Goal: Transaction & Acquisition: Purchase product/service

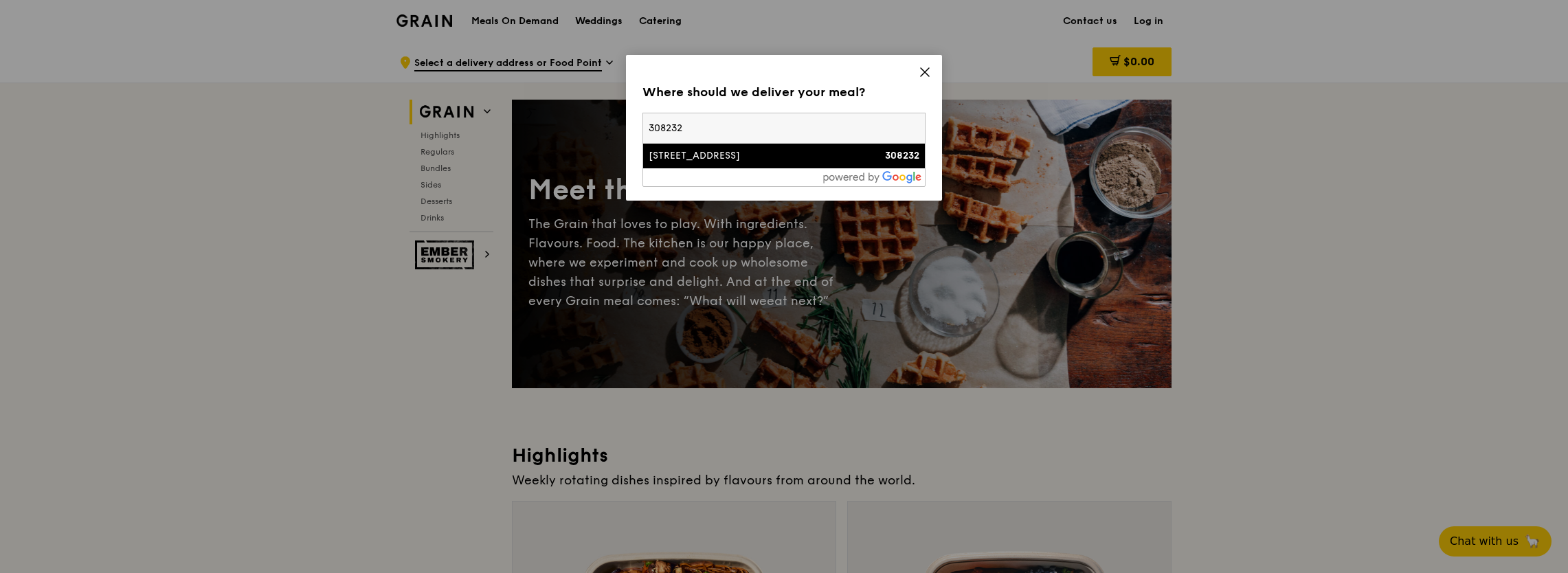
type input "308232"
click at [778, 148] on li "[STREET_ADDRESS] 308232" at bounding box center [784, 156] width 282 height 24
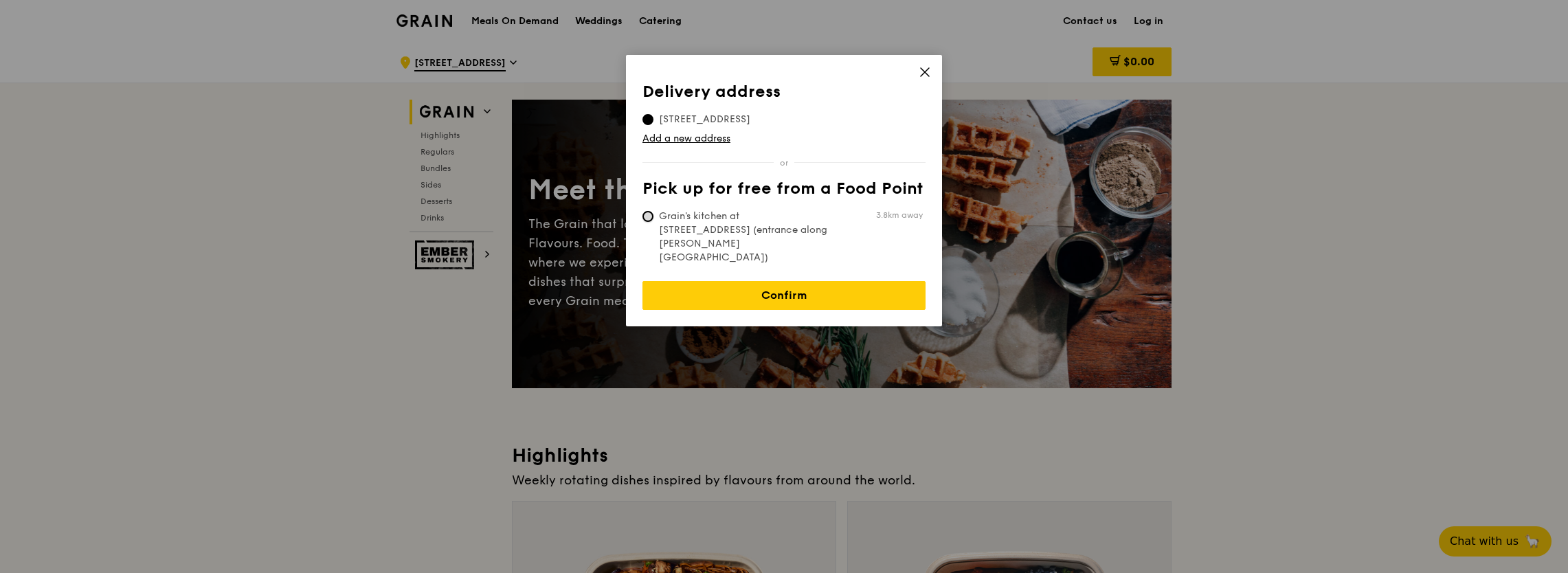
click at [647, 218] on input "Grain's kitchen at [STREET_ADDRESS] (entrance along [PERSON_NAME][GEOGRAPHIC_DA…" at bounding box center [647, 216] width 11 height 11
radio input "true"
click at [647, 218] on input "Grain's kitchen at [STREET_ADDRESS] (entrance along [PERSON_NAME][GEOGRAPHIC_DA…" at bounding box center [647, 216] width 11 height 11
click at [647, 215] on input "Grain's kitchen at [STREET_ADDRESS] (entrance along [PERSON_NAME][GEOGRAPHIC_DA…" at bounding box center [647, 216] width 11 height 11
click at [654, 117] on span "[STREET_ADDRESS]" at bounding box center [704, 119] width 124 height 14
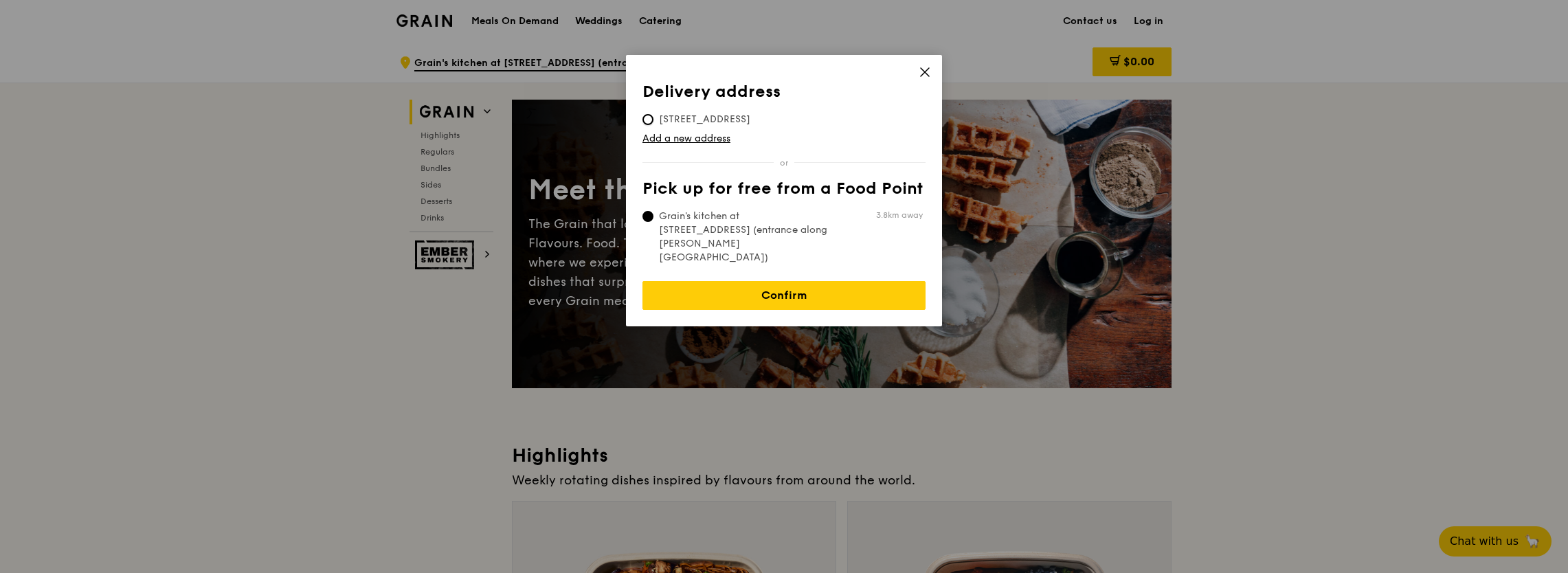
click at [654, 117] on input "[STREET_ADDRESS]" at bounding box center [647, 119] width 11 height 11
radio input "true"
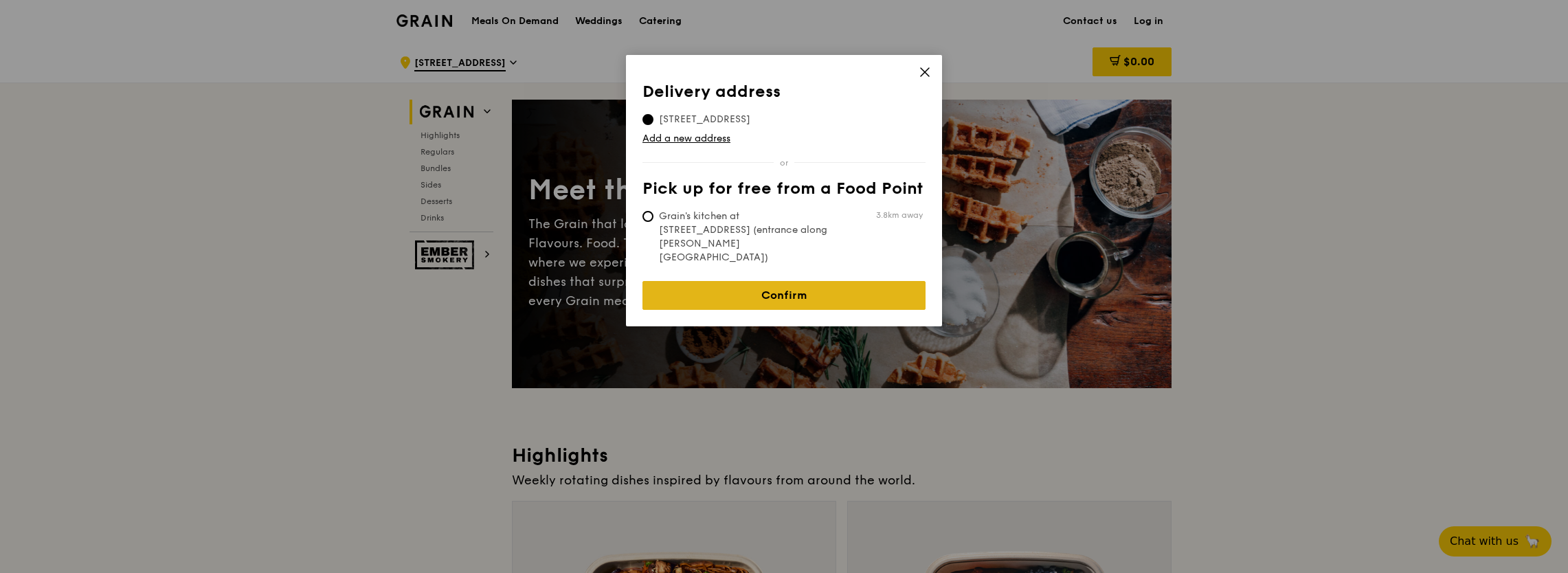
click at [775, 281] on link "Confirm" at bounding box center [783, 295] width 283 height 28
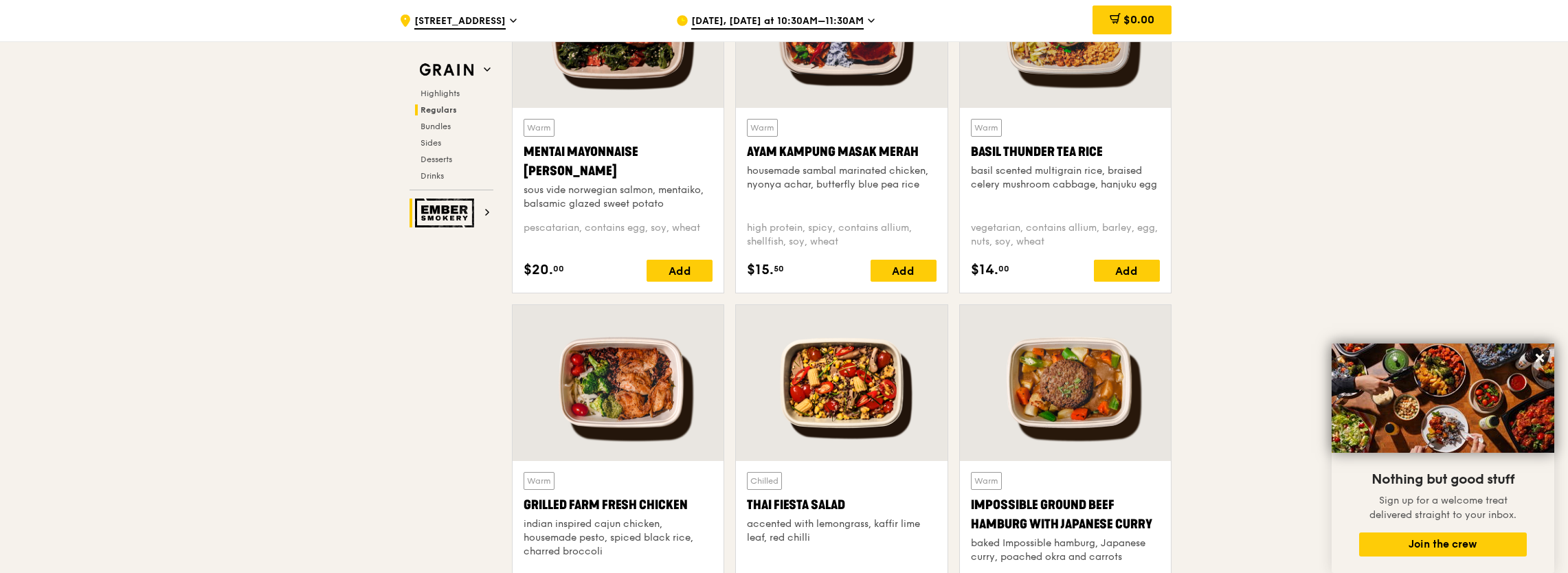
scroll to position [1238, 0]
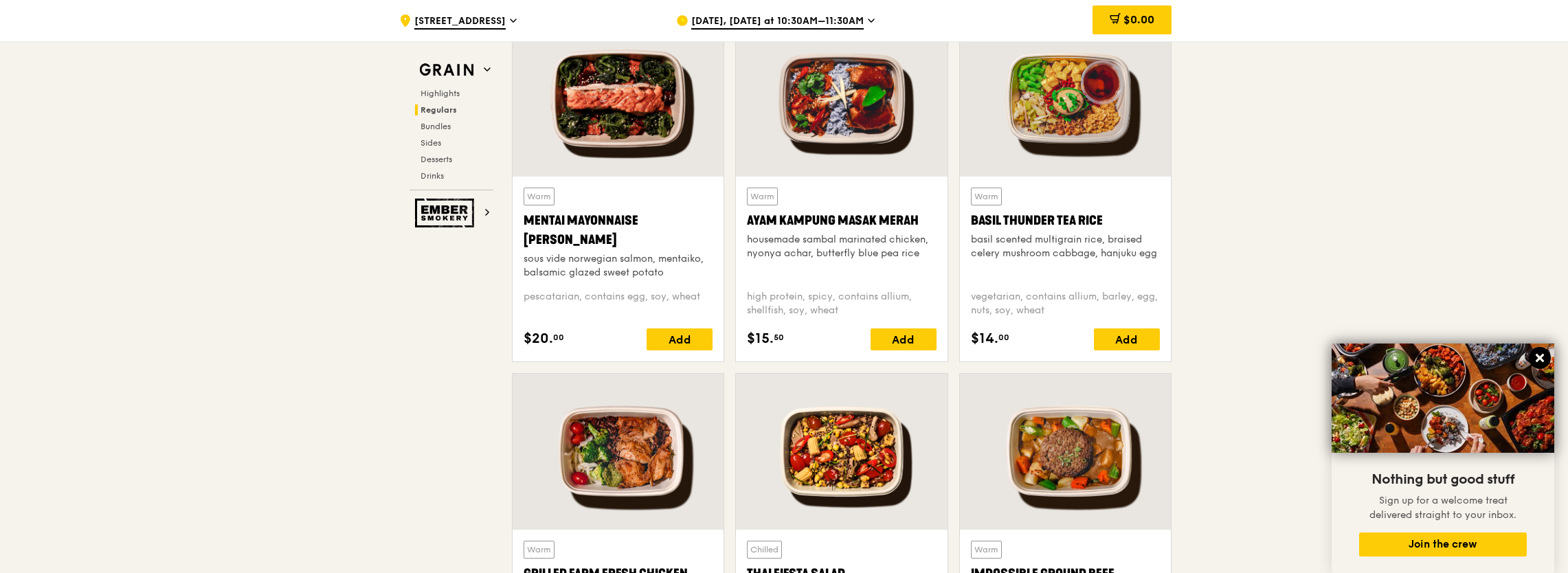
click at [1540, 355] on icon at bounding box center [1540, 358] width 13 height 13
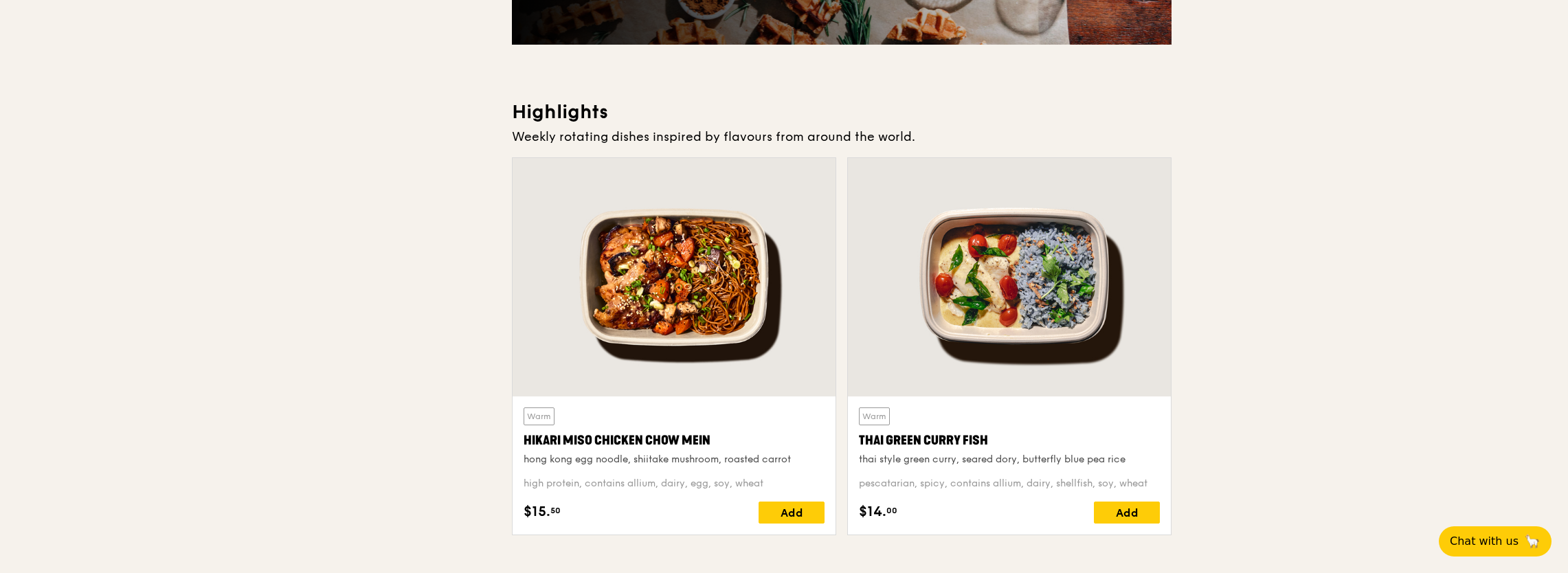
scroll to position [0, 0]
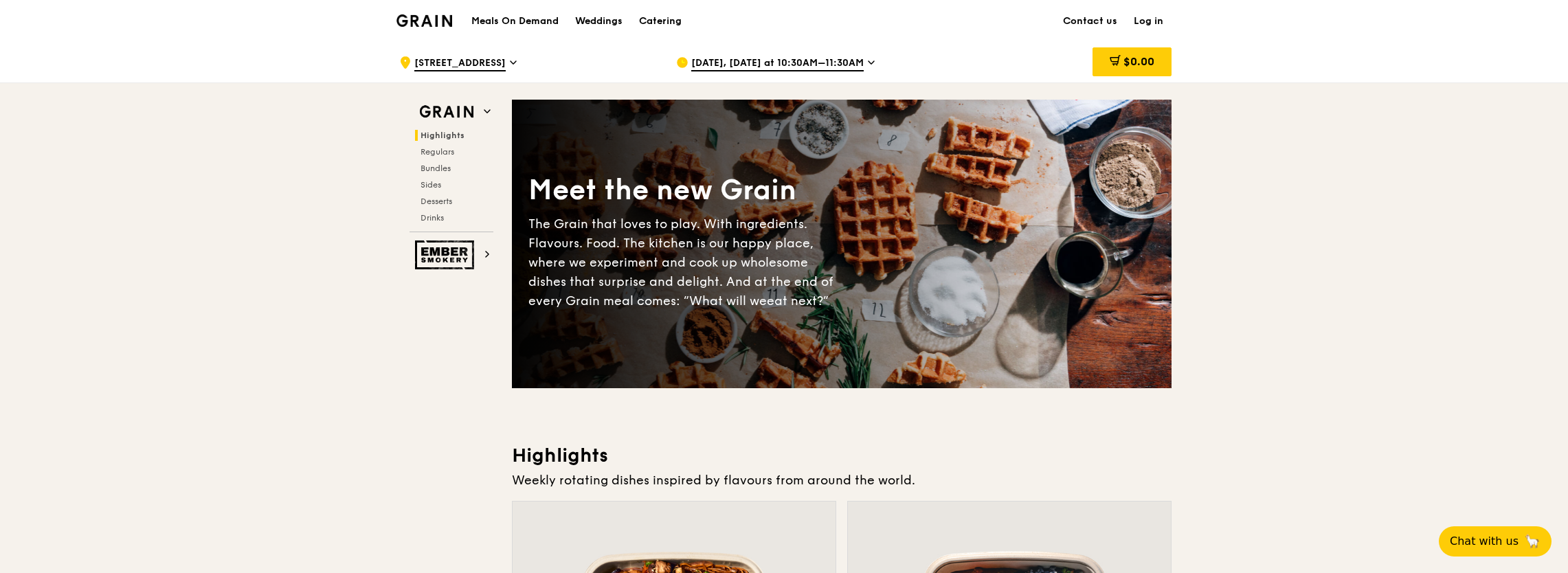
click at [873, 62] on div "[DATE], [DATE] at 10:30AM–11:30AM" at bounding box center [804, 63] width 254 height 41
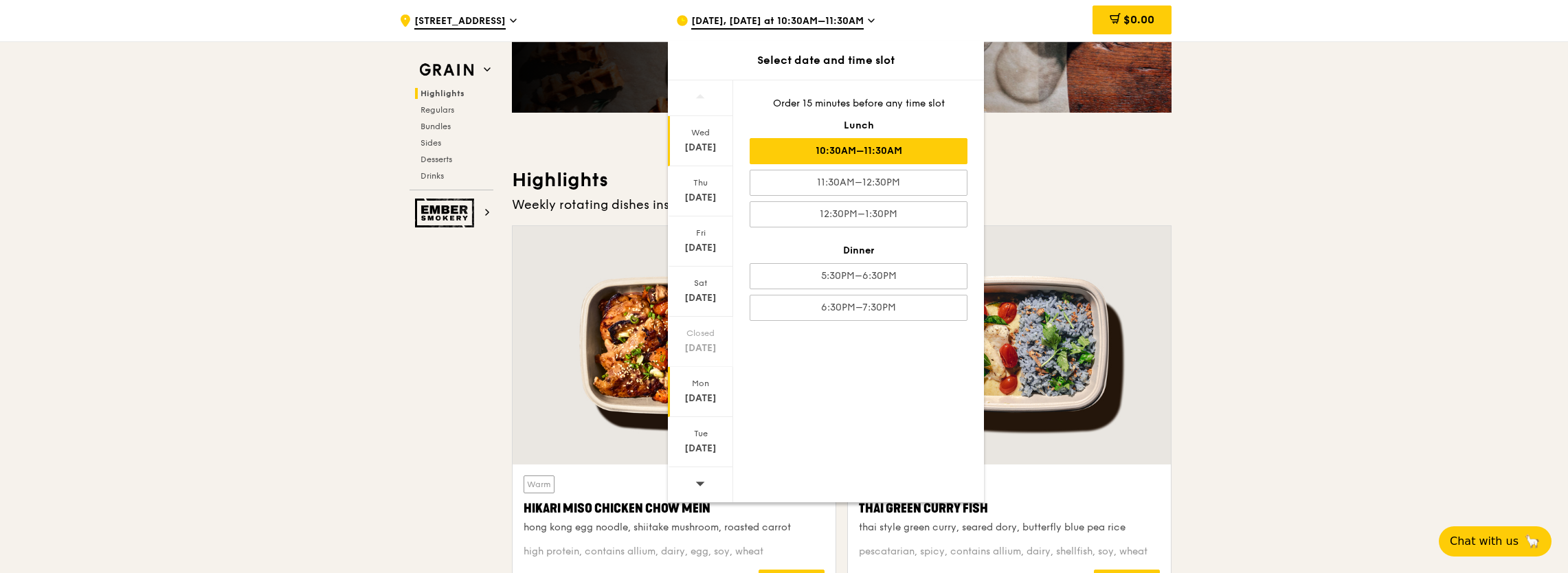
scroll to position [412, 0]
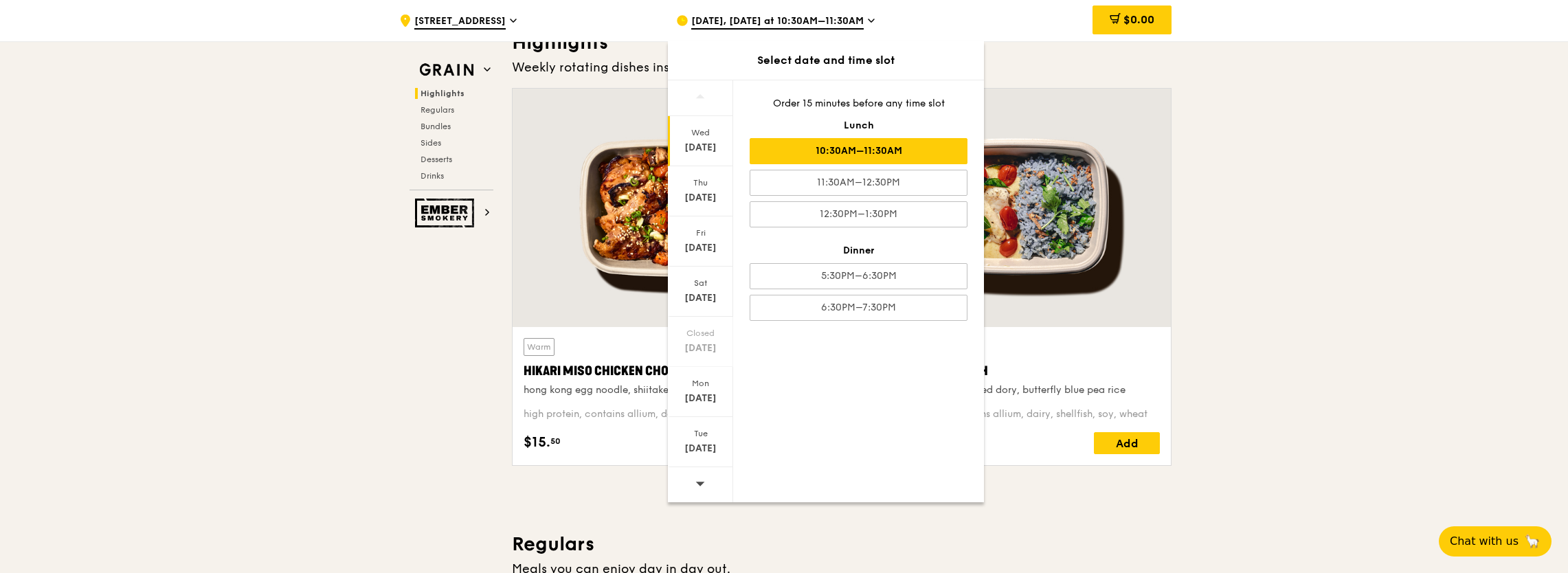
click at [701, 484] on icon at bounding box center [700, 484] width 10 height 11
click at [854, 176] on div "11:30AM–12:30PM" at bounding box center [858, 182] width 218 height 26
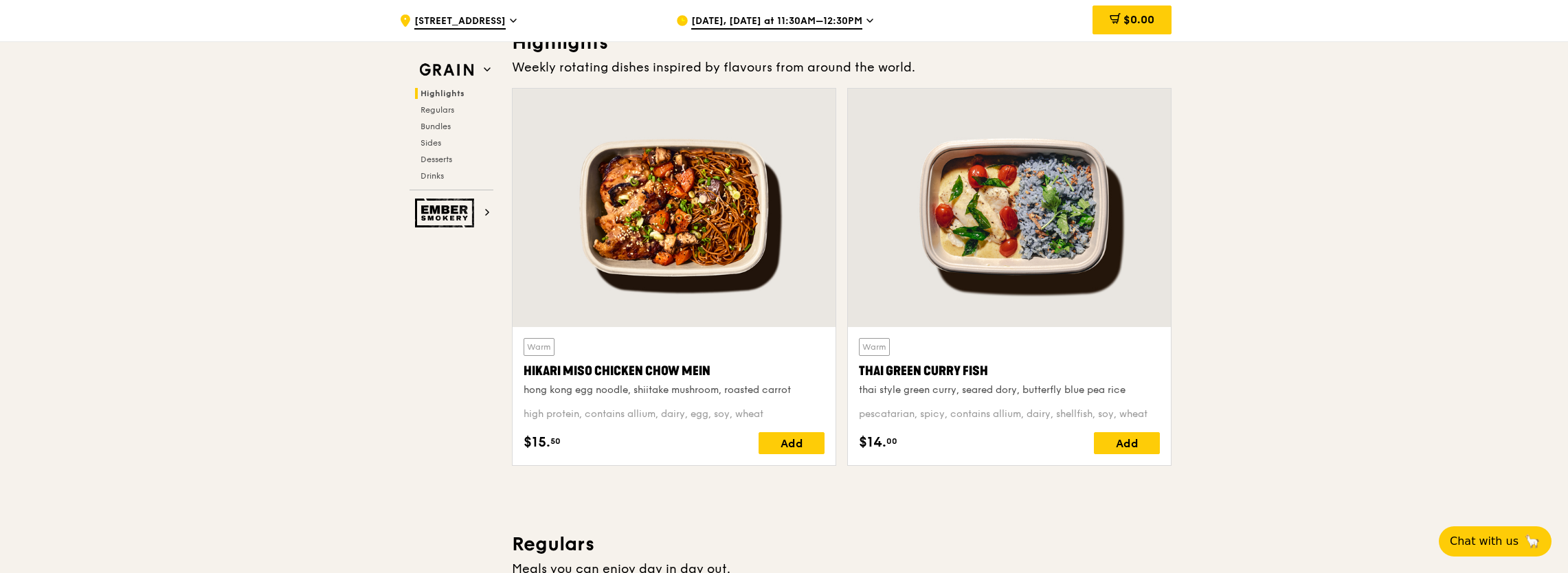
click at [858, 22] on span "[DATE], [DATE] at 11:30AM–12:30PM" at bounding box center [776, 22] width 171 height 15
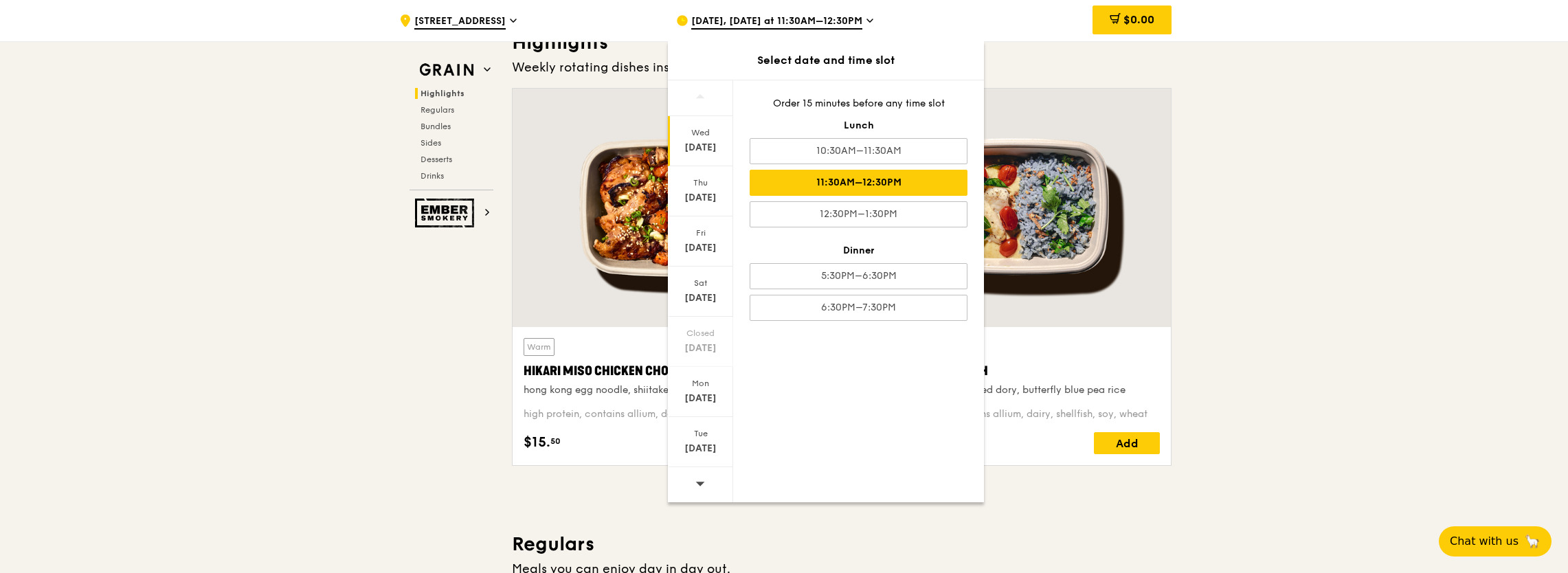
scroll to position [550, 0]
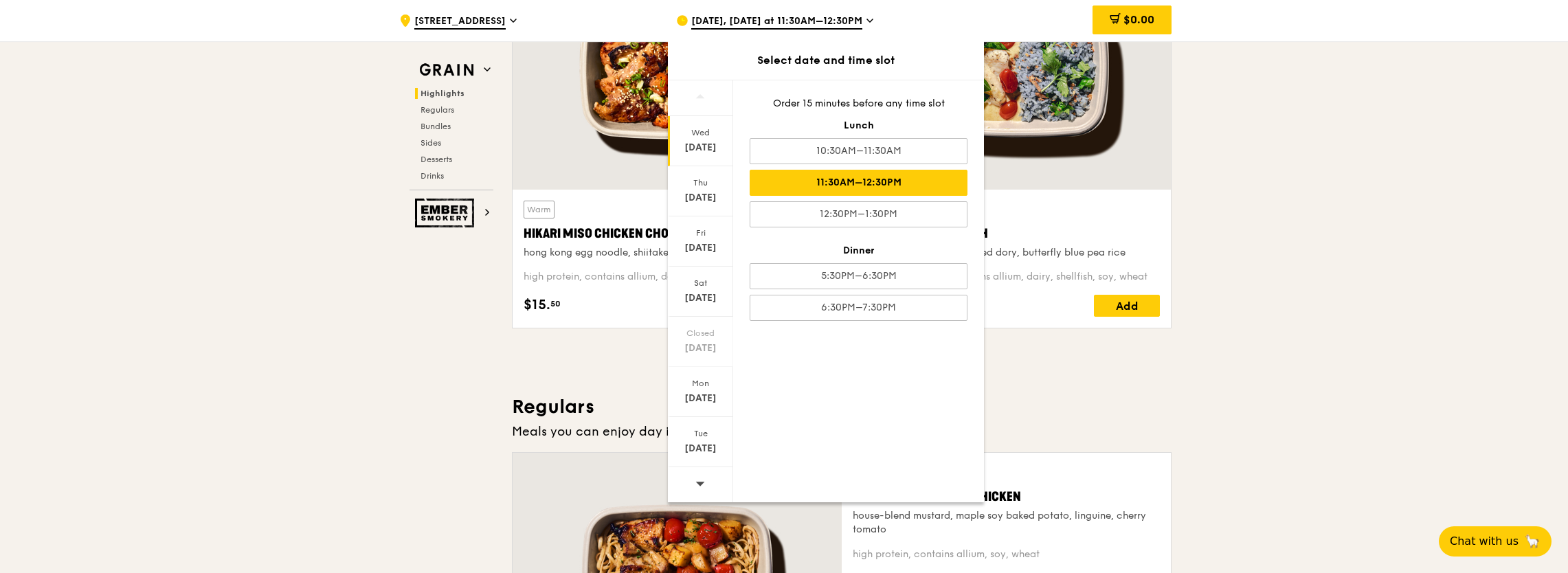
click at [700, 479] on icon at bounding box center [700, 484] width 10 height 11
click at [699, 482] on icon at bounding box center [700, 484] width 9 height 4
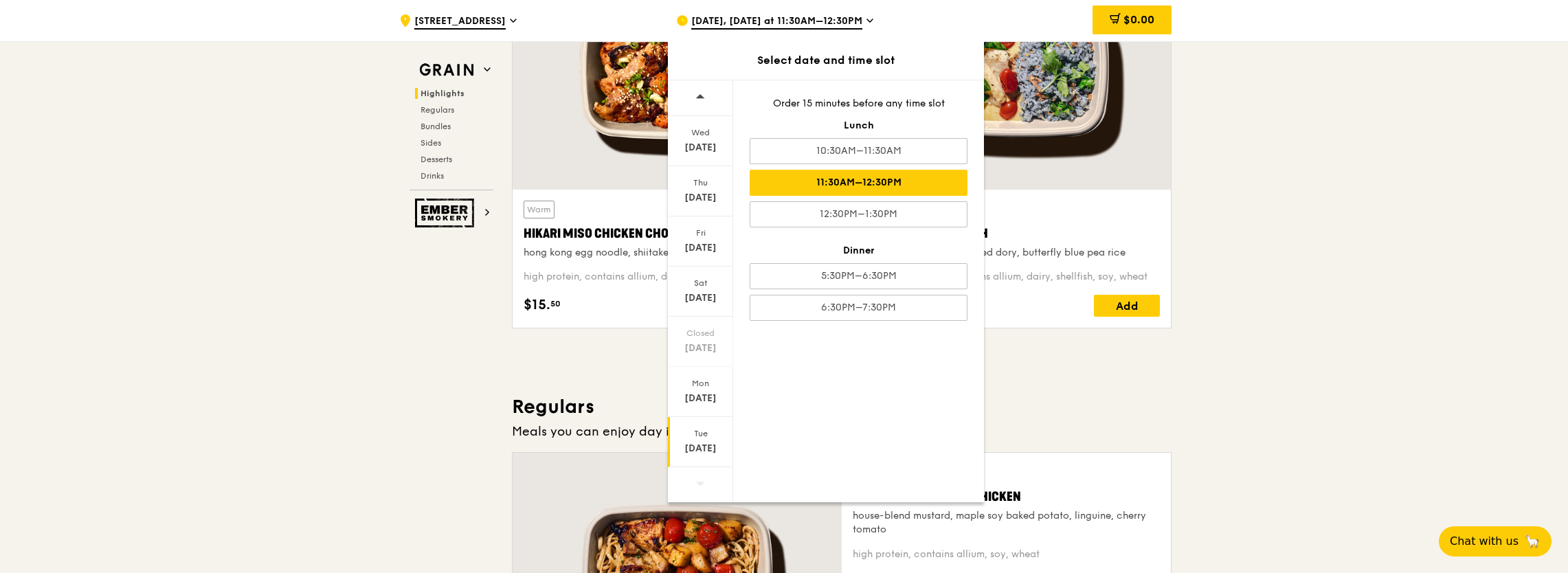
click at [702, 450] on div "[DATE]" at bounding box center [700, 449] width 61 height 14
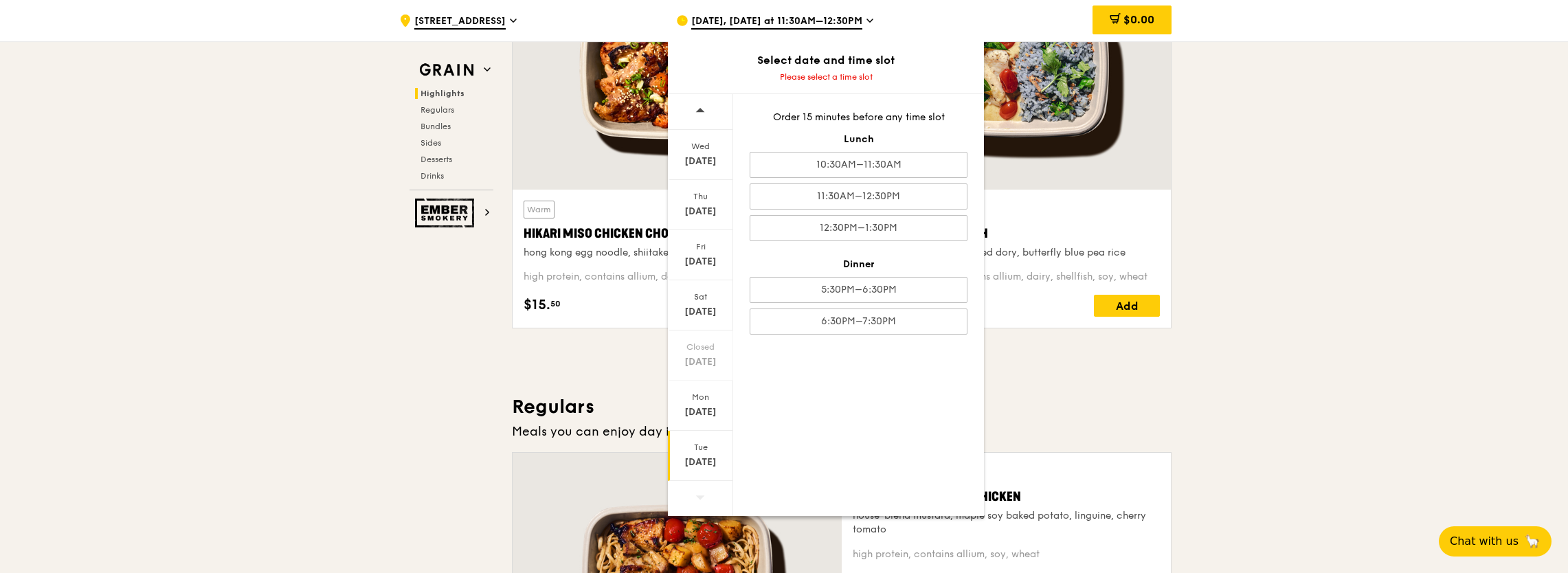
click at [704, 493] on icon at bounding box center [700, 498] width 10 height 11
click at [699, 454] on div "[DATE]" at bounding box center [700, 455] width 66 height 50
click at [697, 447] on div "Tue" at bounding box center [700, 447] width 61 height 11
click at [700, 459] on div "[DATE]" at bounding box center [700, 462] width 61 height 14
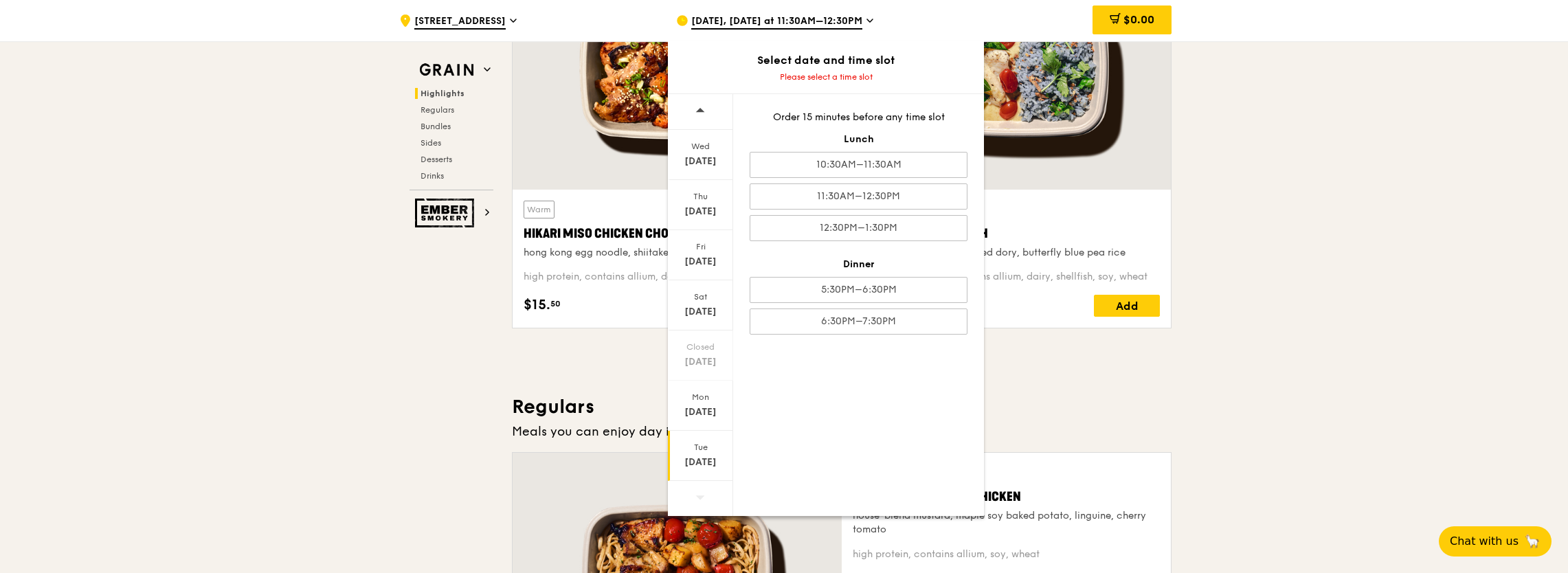
click at [700, 459] on div "[DATE]" at bounding box center [700, 462] width 61 height 14
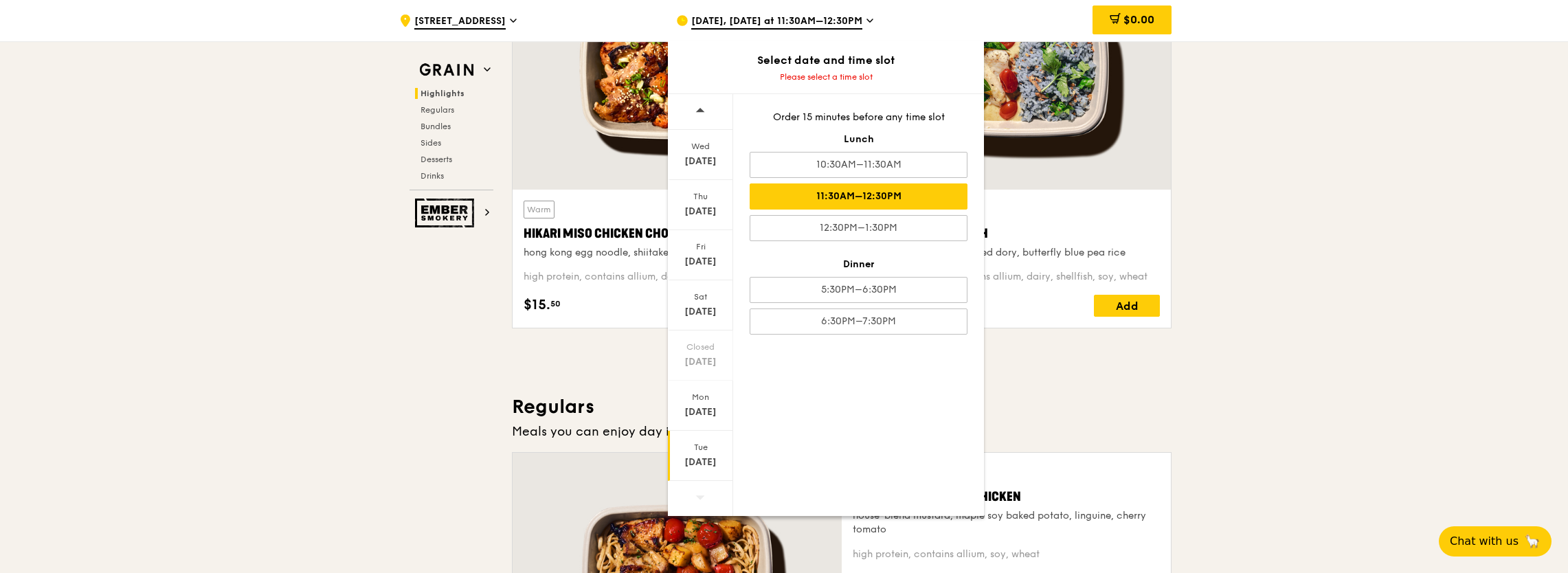
click at [853, 193] on div "11:30AM–12:30PM" at bounding box center [858, 196] width 218 height 26
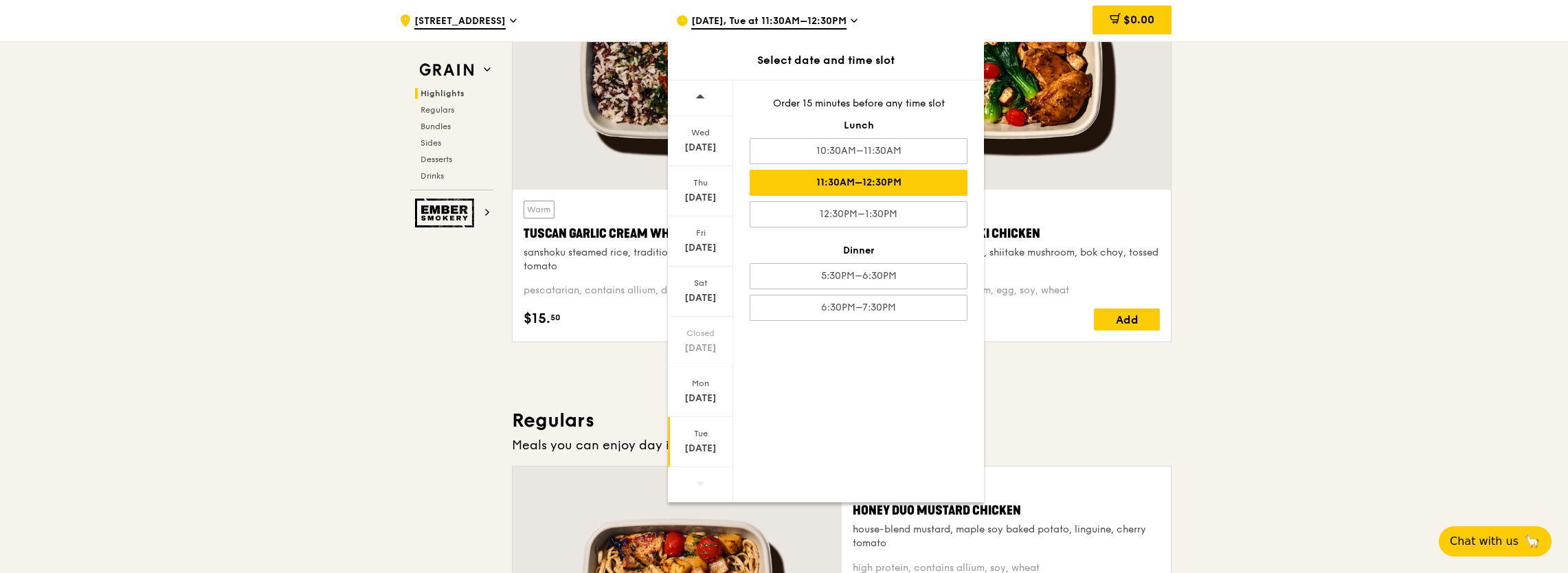
click at [700, 479] on icon at bounding box center [700, 484] width 10 height 11
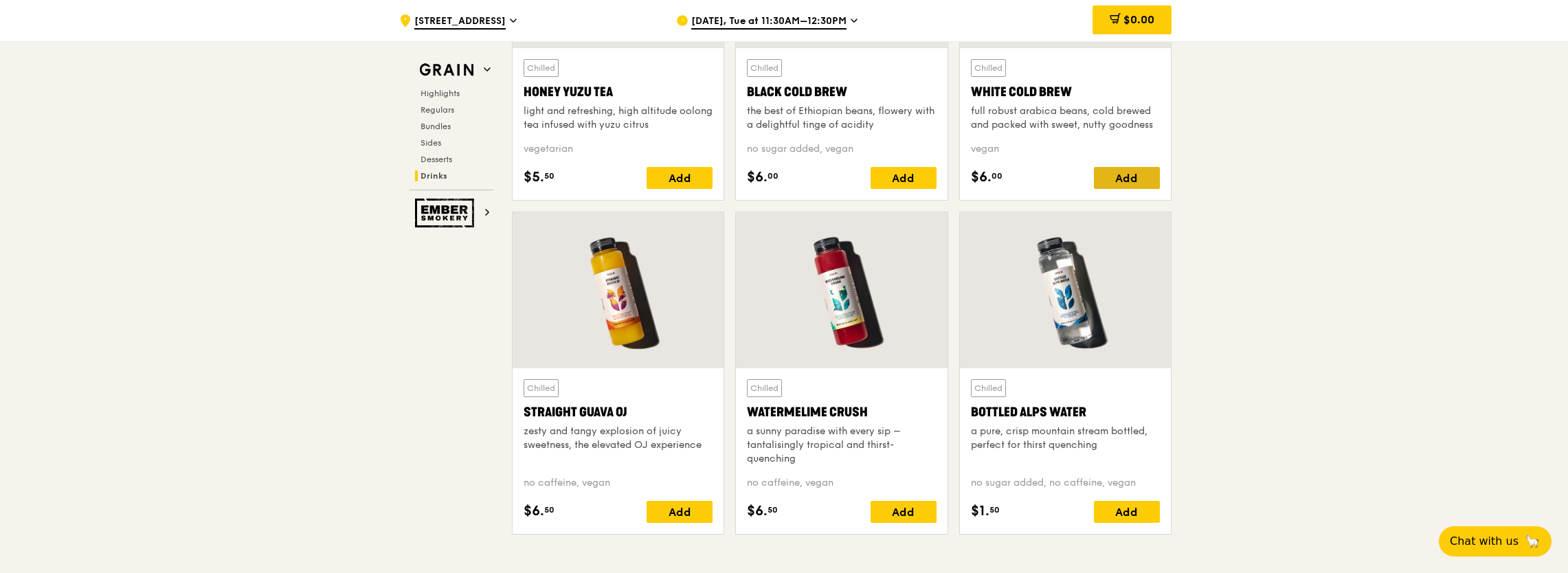
scroll to position [5364, 0]
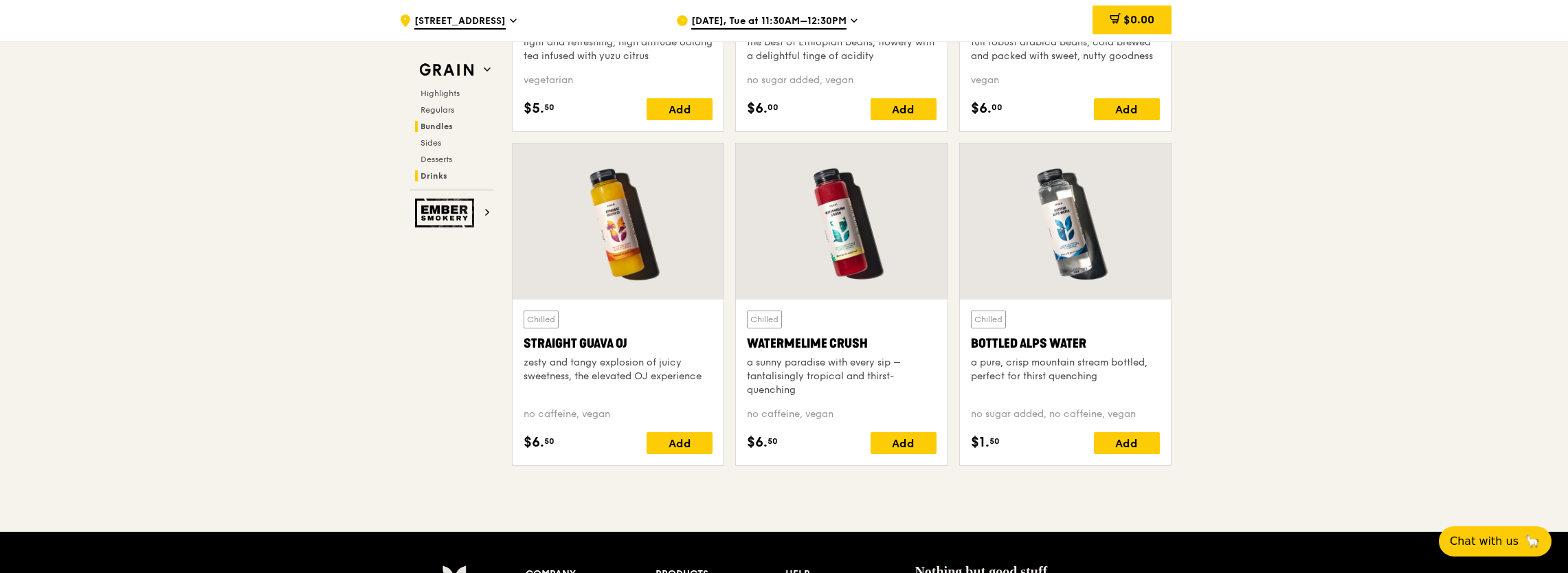
click at [446, 121] on span "Bundles" at bounding box center [437, 126] width 32 height 10
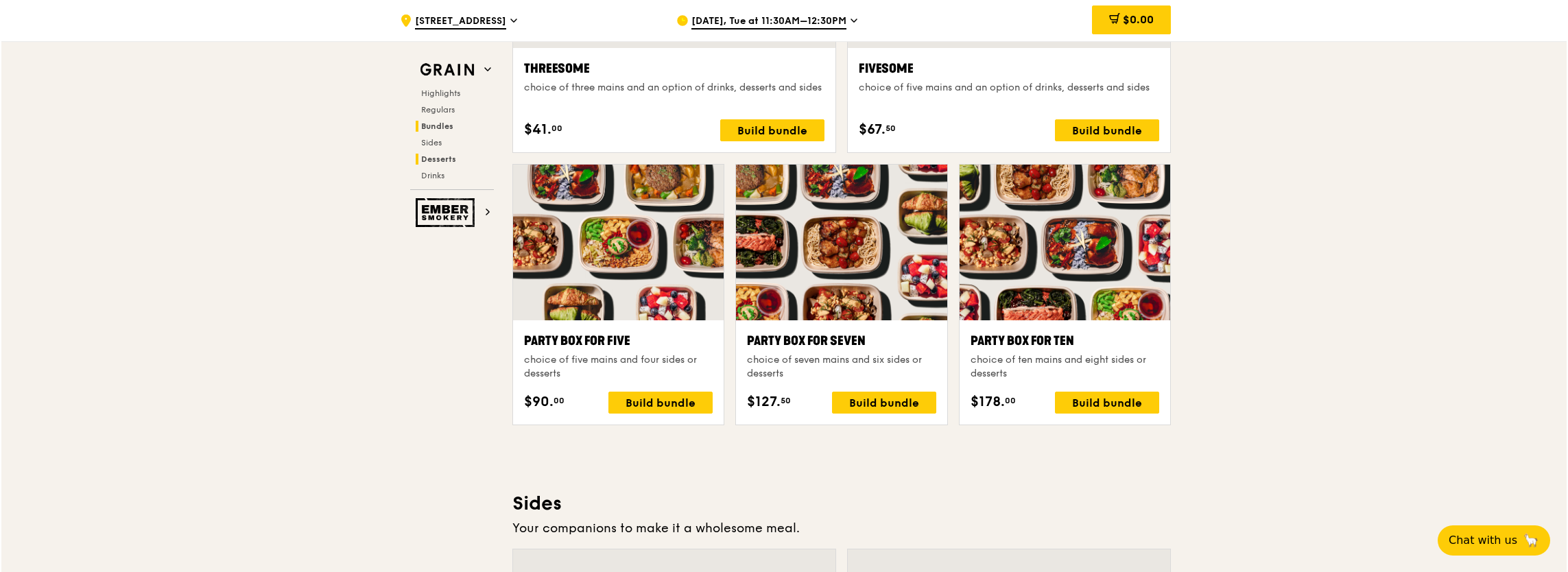
scroll to position [1973, 0]
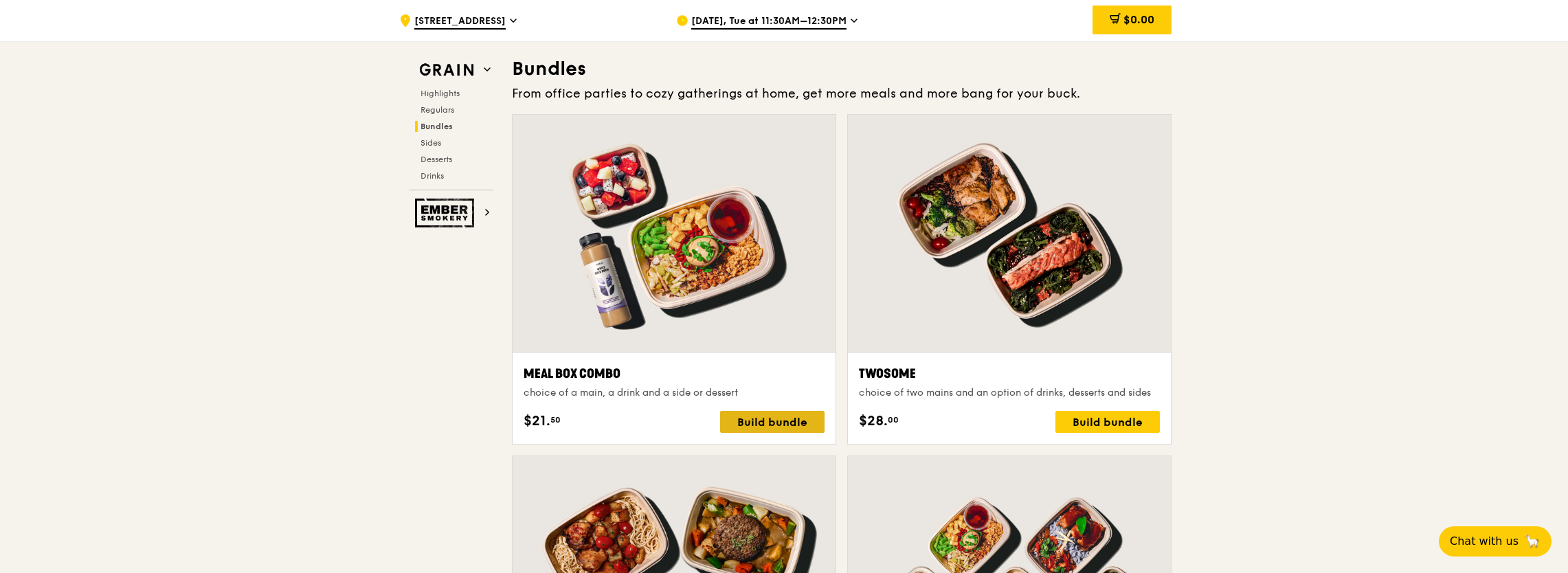
click at [767, 415] on div "Build bundle" at bounding box center [772, 422] width 105 height 22
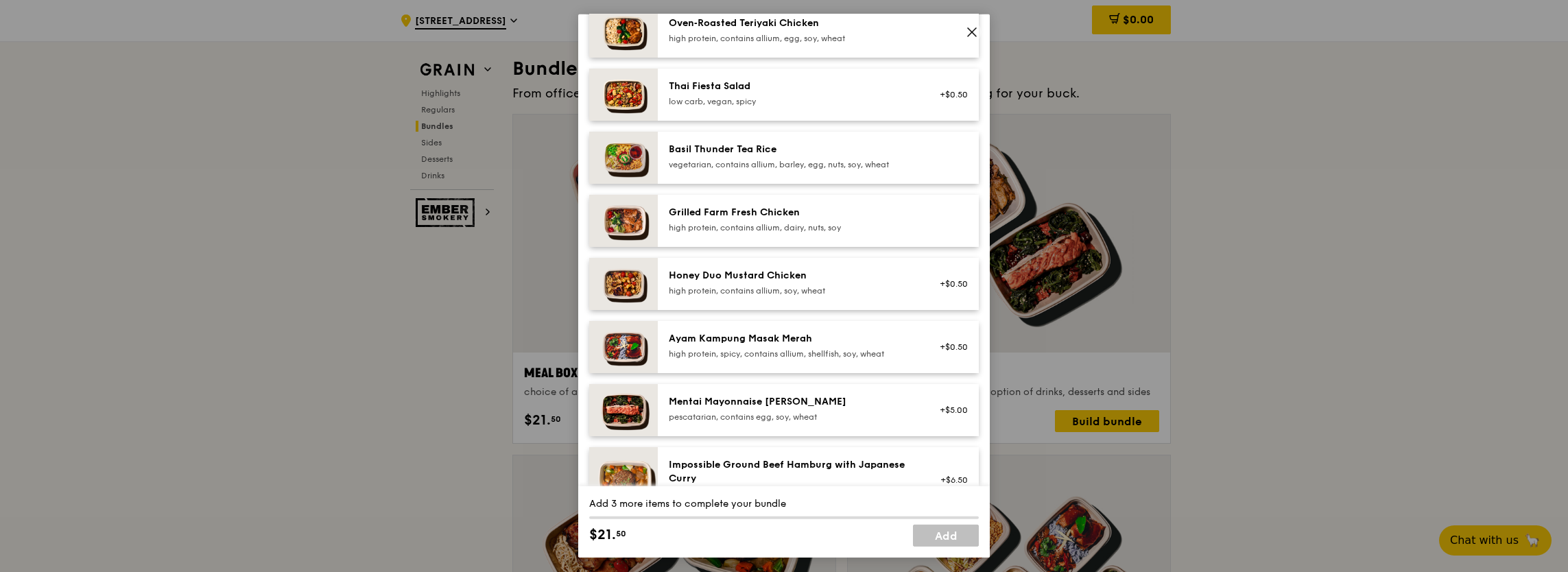
scroll to position [275, 0]
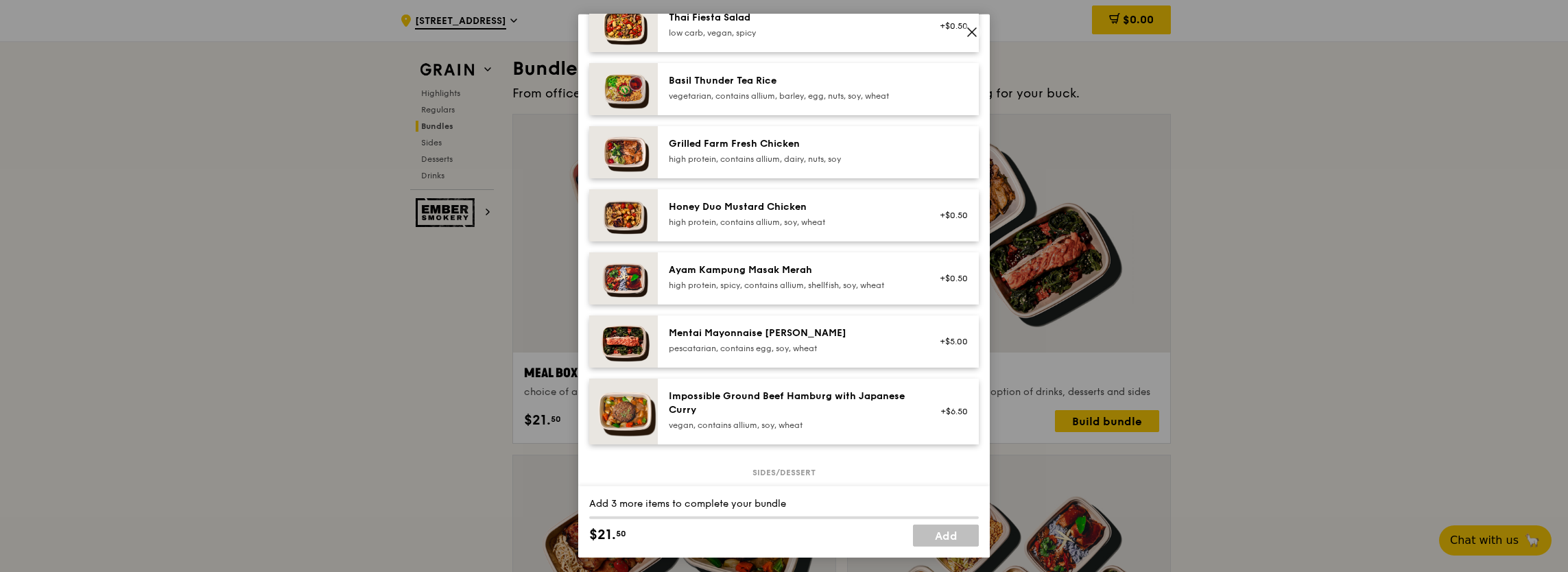
click at [974, 31] on icon at bounding box center [971, 32] width 13 height 13
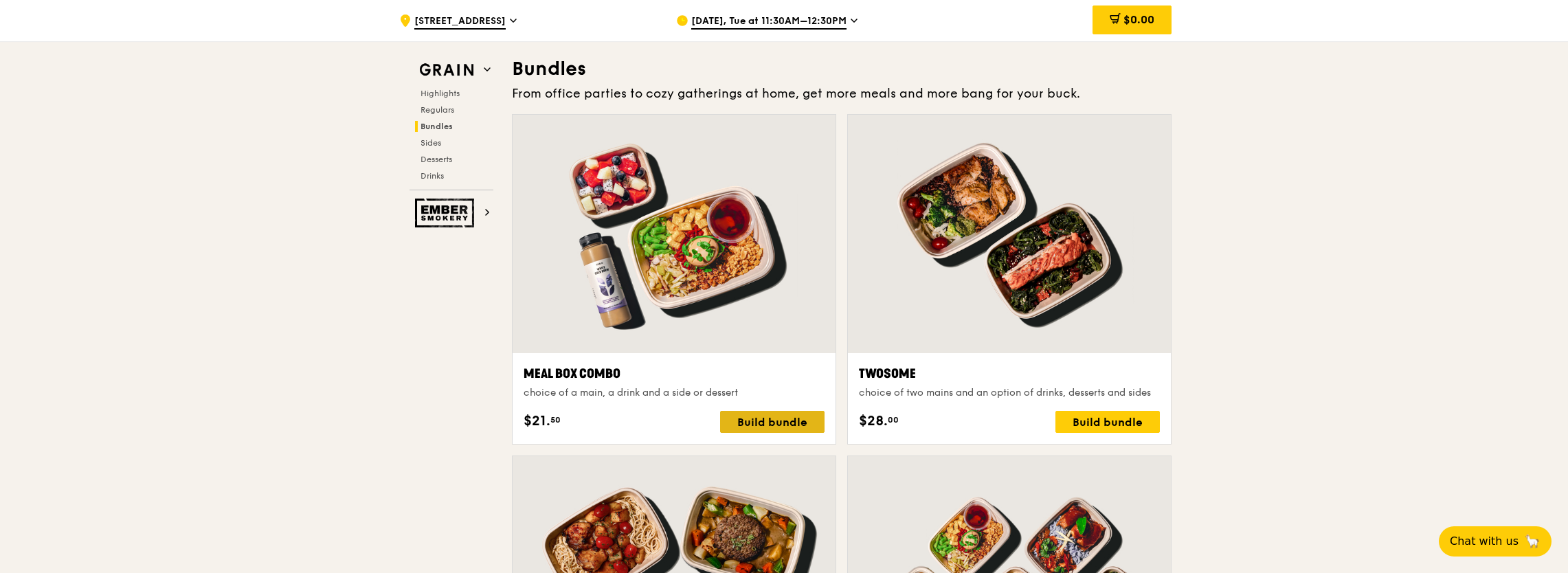
click at [789, 418] on div "Build bundle" at bounding box center [772, 422] width 105 height 22
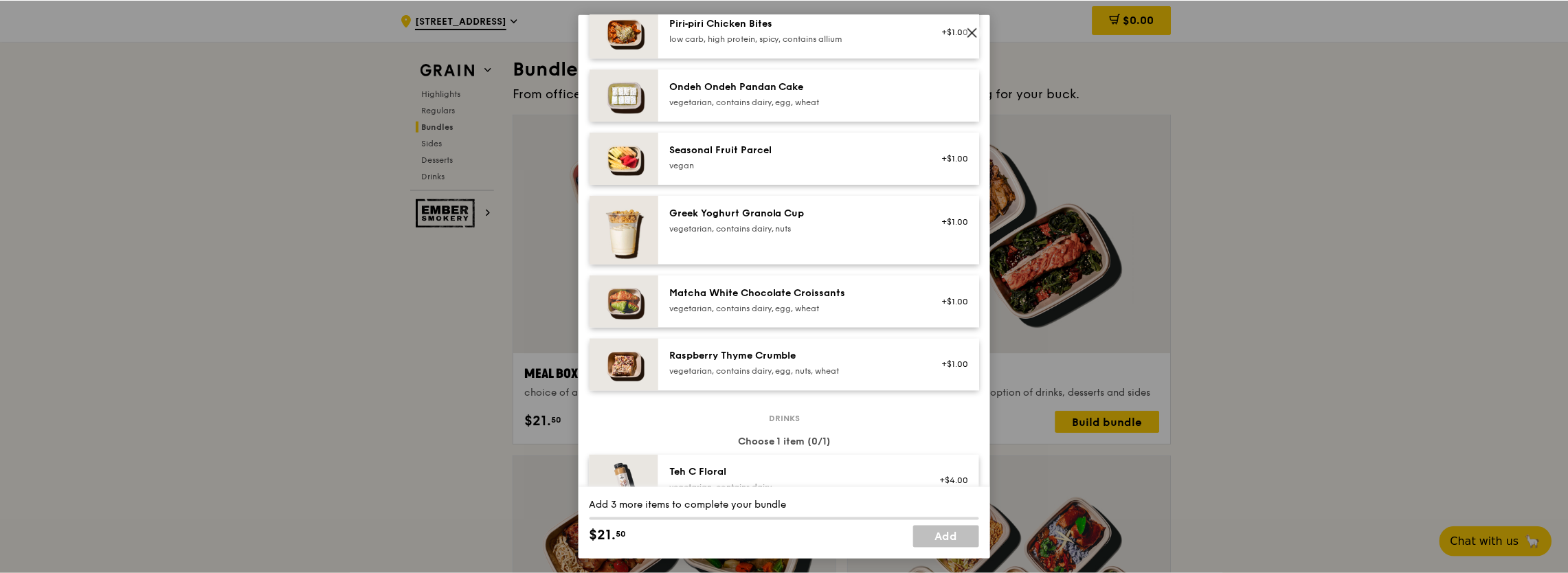
scroll to position [963, 0]
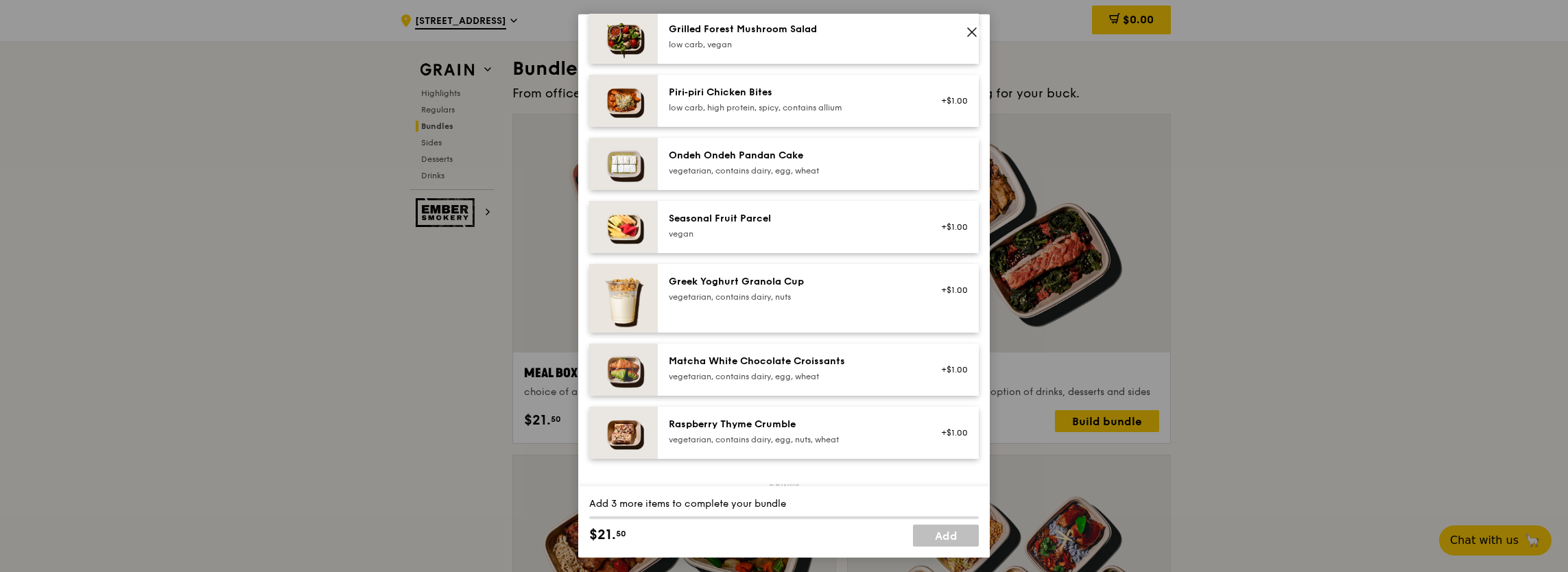
click at [974, 29] on icon at bounding box center [972, 32] width 8 height 8
